Goal: Task Accomplishment & Management: Use online tool/utility

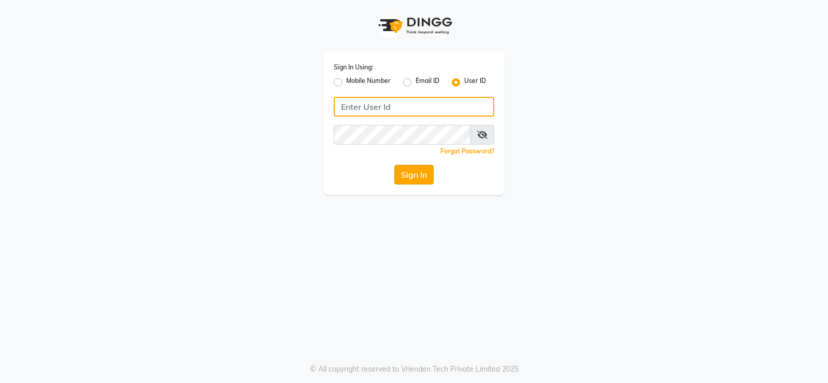
type input "prabhutasalon"
click at [418, 176] on button "Sign In" at bounding box center [413, 175] width 39 height 20
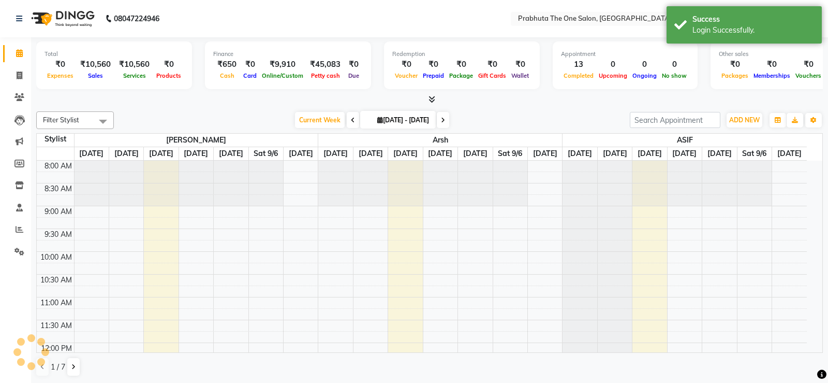
select select "en"
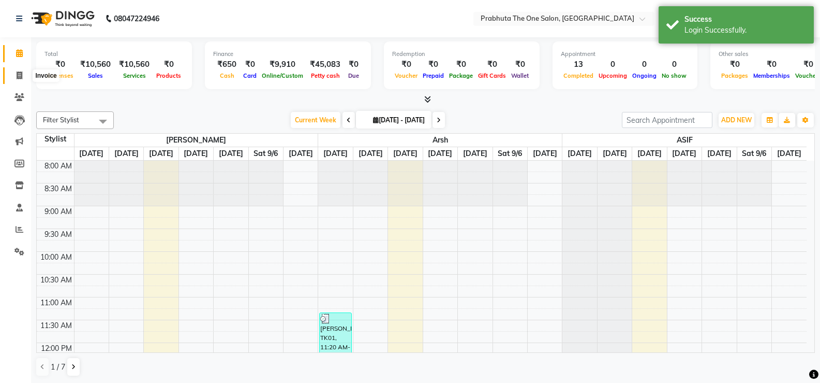
click at [22, 72] on icon at bounding box center [20, 75] width 6 height 8
select select "5326"
select select "service"
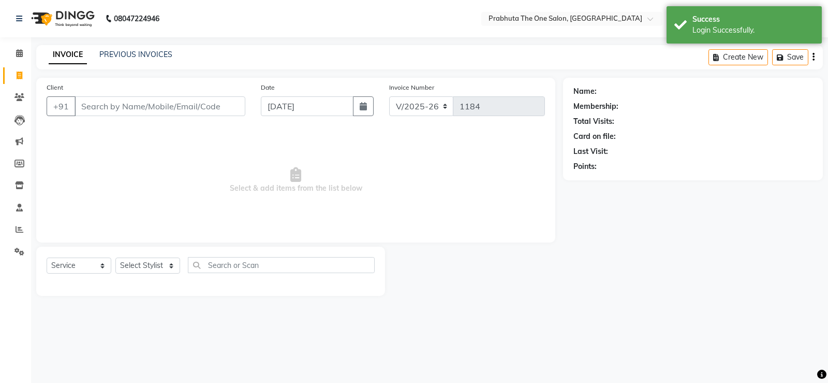
click at [189, 116] on div "Client +91" at bounding box center [146, 103] width 214 height 42
click at [162, 93] on div "Client +91" at bounding box center [146, 103] width 214 height 42
click at [157, 98] on input "Client" at bounding box center [160, 106] width 171 height 20
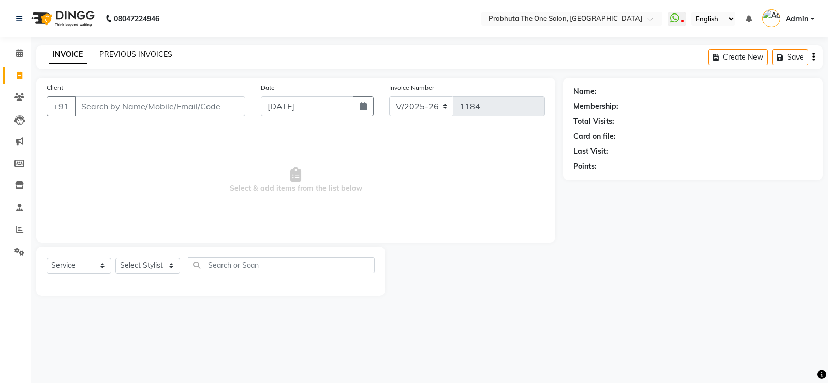
click at [128, 53] on link "PREVIOUS INVOICES" at bounding box center [135, 54] width 73 height 9
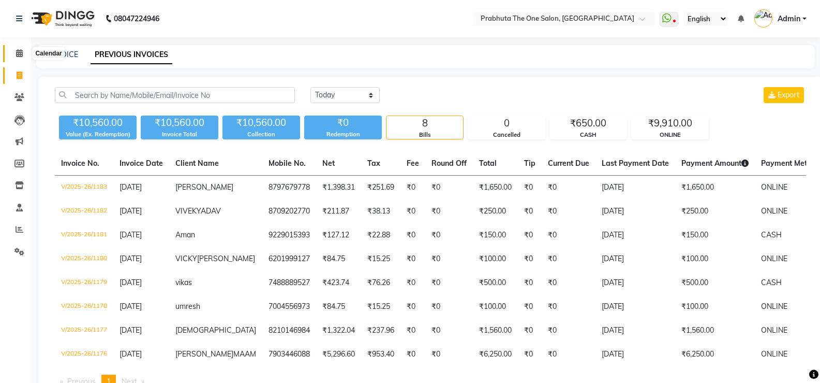
click at [21, 51] on icon at bounding box center [19, 53] width 7 height 8
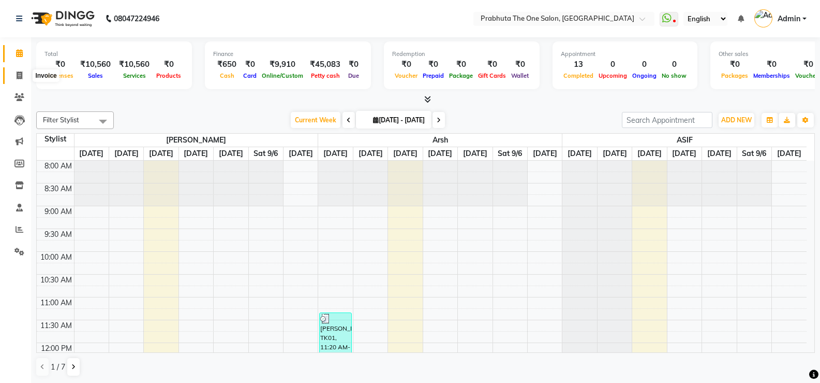
click at [21, 72] on icon at bounding box center [20, 75] width 6 height 8
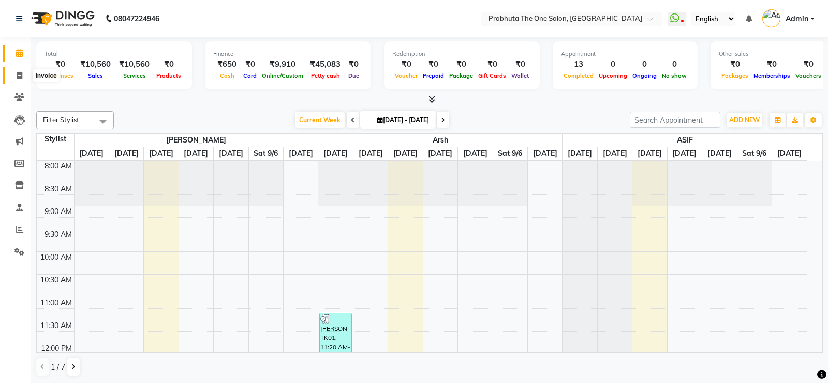
select select "service"
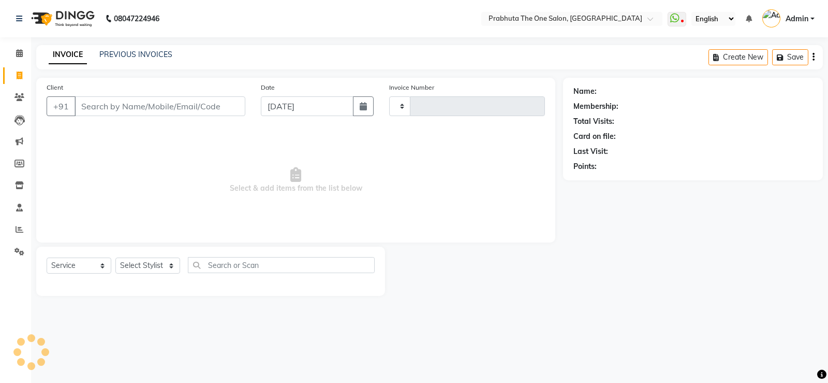
type input "1184"
select select "5326"
